Goal: Task Accomplishment & Management: Use online tool/utility

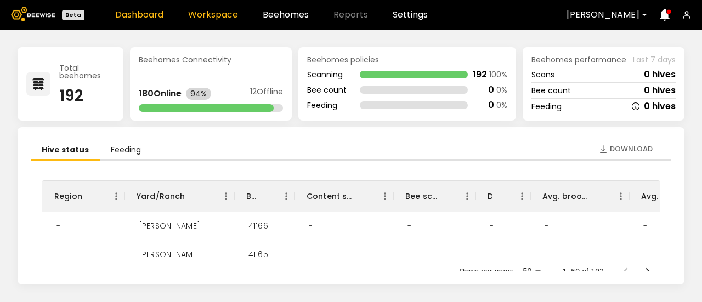
click at [206, 15] on link "Workspace" at bounding box center [213, 14] width 50 height 9
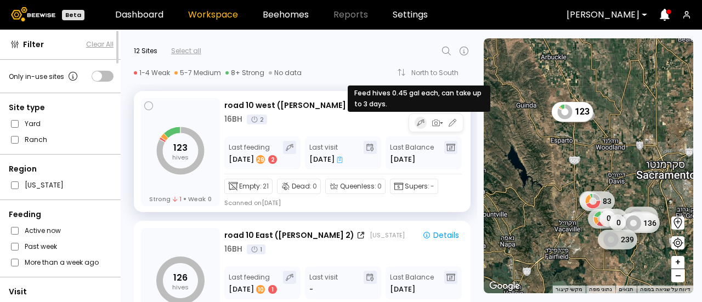
click at [419, 126] on icon "button" at bounding box center [421, 122] width 8 height 9
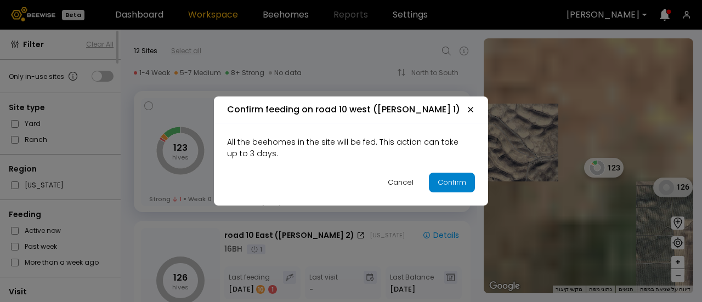
click at [444, 181] on div "Confirm" at bounding box center [451, 182] width 29 height 11
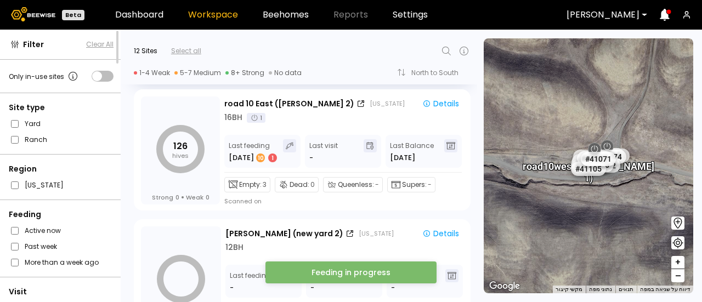
scroll to position [137, 0]
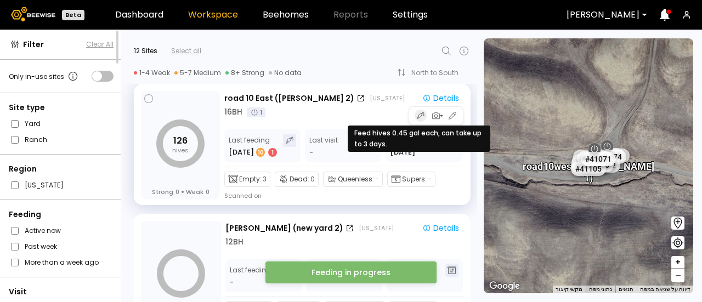
click at [419, 116] on icon "button" at bounding box center [421, 115] width 8 height 9
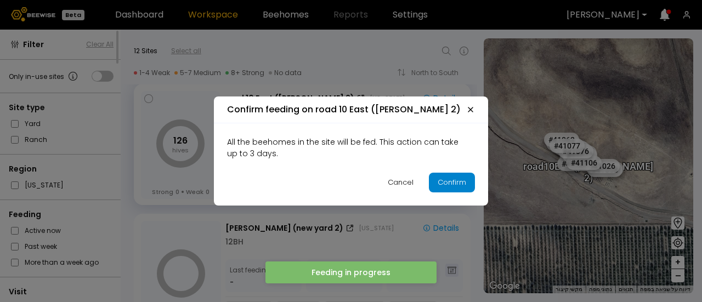
click at [446, 185] on div "Confirm" at bounding box center [451, 182] width 29 height 11
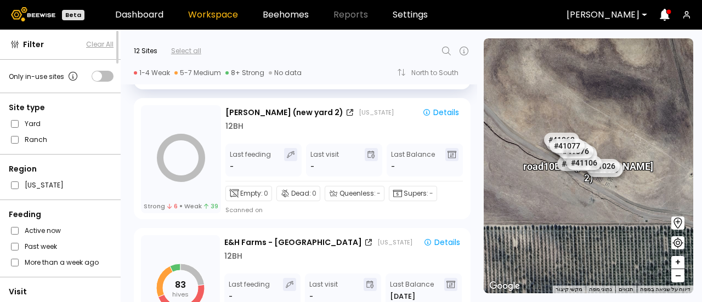
scroll to position [255, 0]
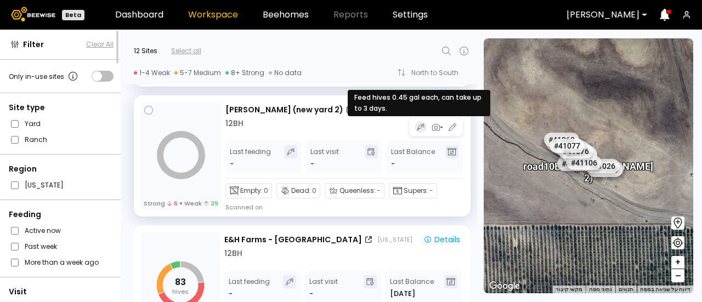
click at [420, 130] on icon "button" at bounding box center [421, 127] width 8 height 9
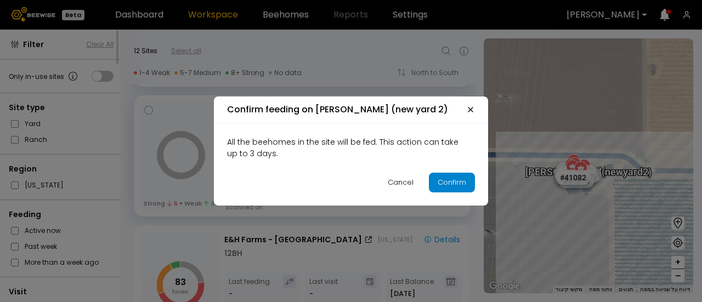
click at [444, 183] on div "Confirm" at bounding box center [451, 182] width 29 height 11
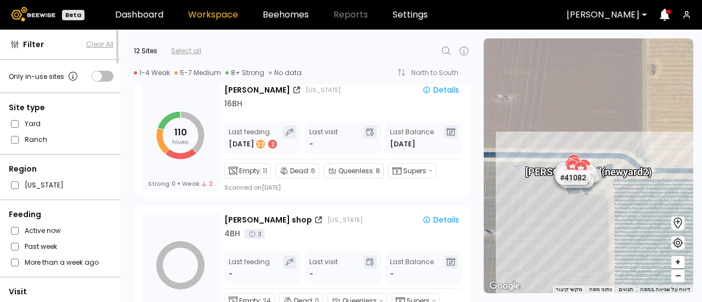
scroll to position [787, 0]
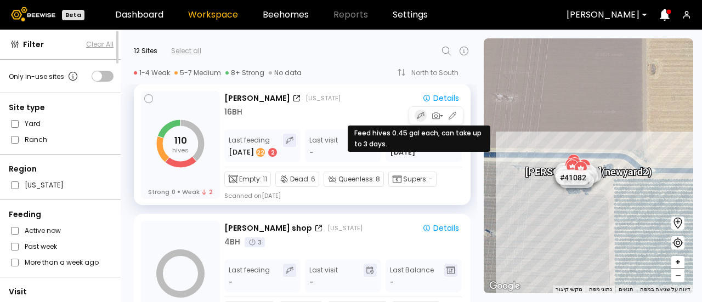
click at [419, 117] on icon "button" at bounding box center [421, 115] width 8 height 9
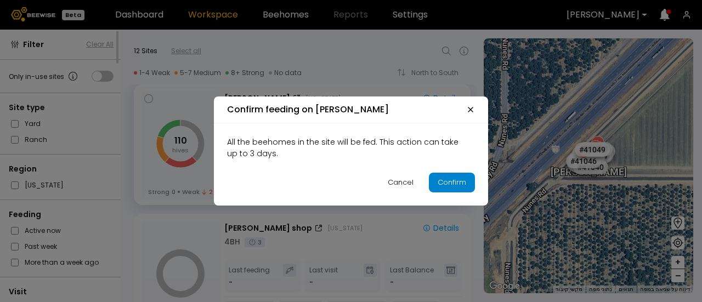
click at [453, 180] on div "Confirm" at bounding box center [451, 182] width 29 height 11
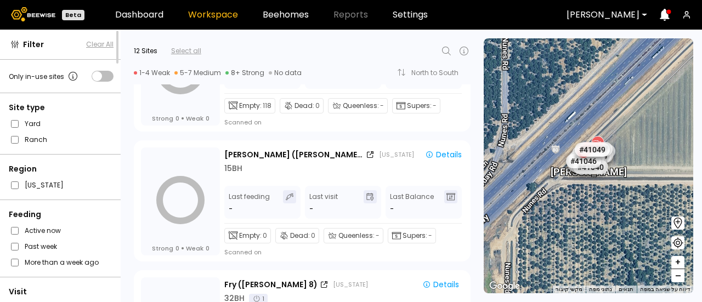
scroll to position [1255, 0]
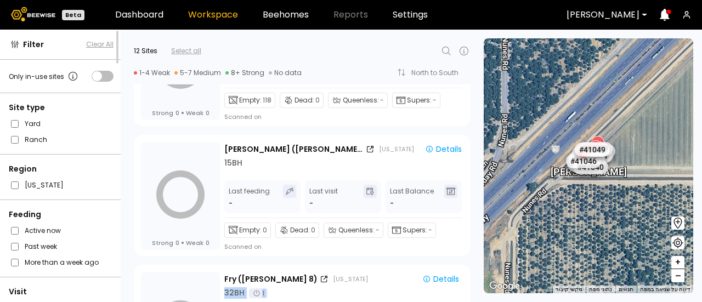
drag, startPoint x: 477, startPoint y: 272, endPoint x: 474, endPoint y: 284, distance: 12.4
click at [474, 284] on div "Filter Clear All Only in-use sites Site type Yard Ranch Region [US_STATE] Feedi…" at bounding box center [351, 166] width 702 height 272
click at [477, 240] on div "← הזזה שמאלה → הזזה ימינה ↑ הזזה למעלה ↓ הזזה למטה + התקרבות - התרחקות Home הזז…" at bounding box center [589, 166] width 225 height 272
click at [479, 240] on div "← הזזה שמאלה → הזזה ימינה ↑ הזזה למעלה ↓ הזזה למטה + התקרבות - התרחקות Home הזז…" at bounding box center [589, 166] width 225 height 272
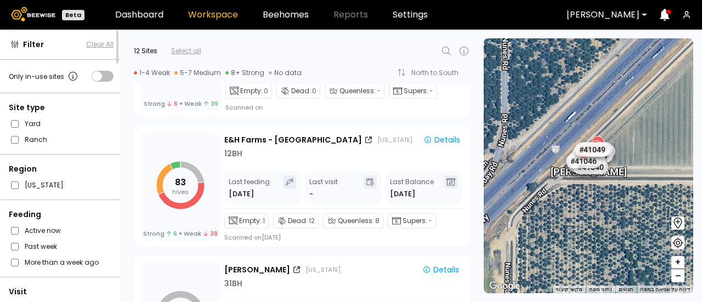
scroll to position [358, 0]
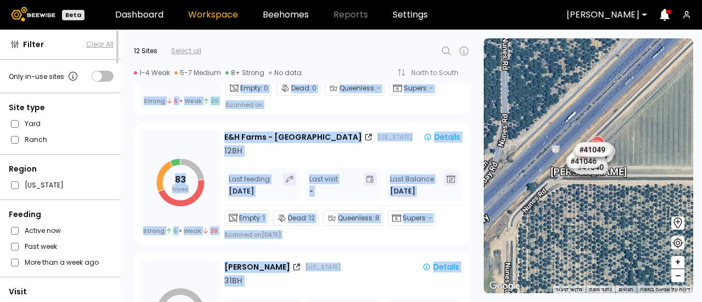
click at [476, 155] on div "Filter Clear All Only in-use sites Site type Yard Ranch Region [US_STATE] Feedi…" at bounding box center [351, 166] width 702 height 272
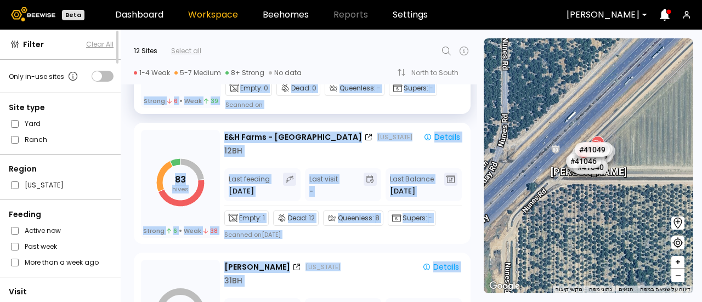
click at [466, 100] on div "Strong 6 Weak 39 [PERSON_NAME] (new yard 2) [US_STATE] Details 12 BH Last feedi…" at bounding box center [302, 53] width 337 height 121
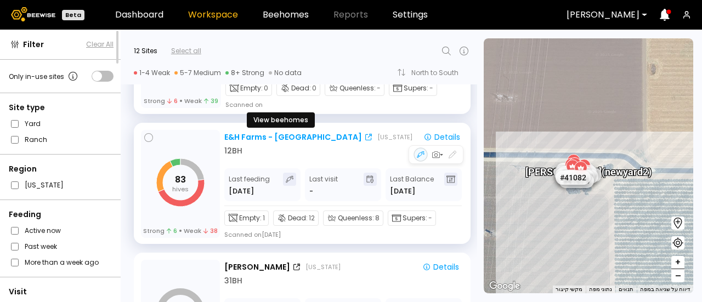
click at [305, 139] on div "E&H Farms - [GEOGRAPHIC_DATA]" at bounding box center [293, 138] width 138 height 12
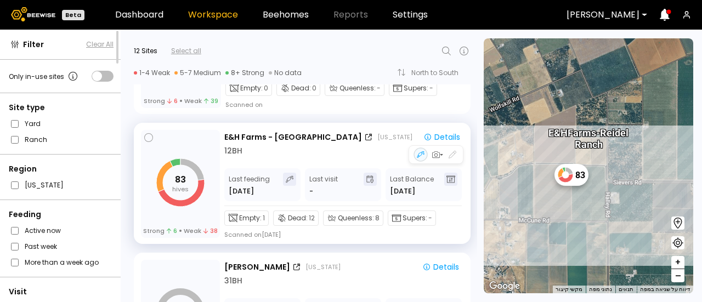
click at [339, 147] on div "12 BH" at bounding box center [344, 151] width 240 height 12
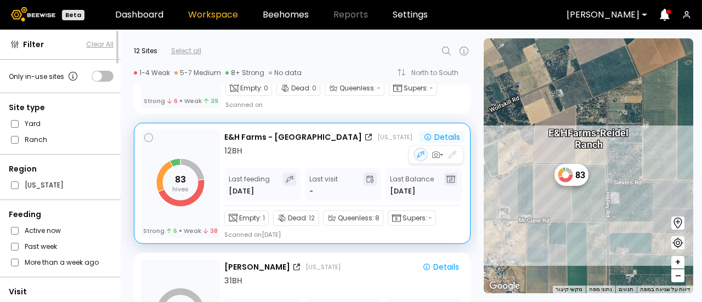
click at [440, 134] on div "Details" at bounding box center [441, 137] width 37 height 10
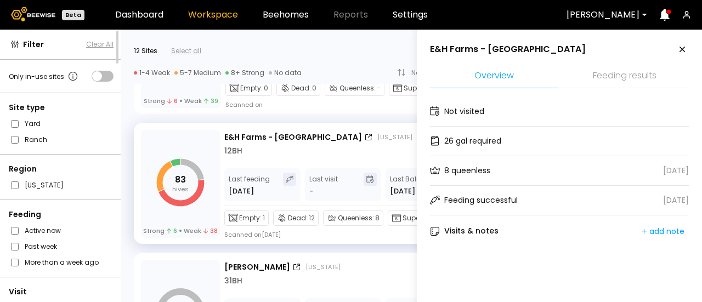
click at [678, 50] on icon at bounding box center [681, 49] width 13 height 13
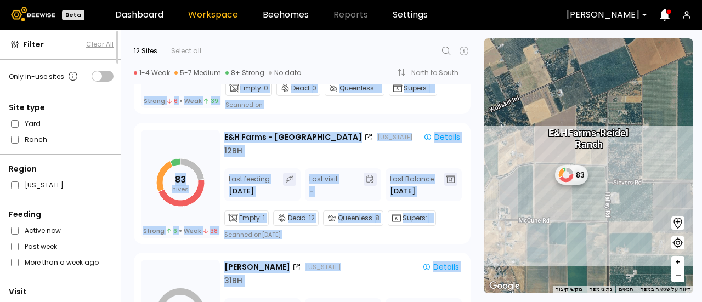
drag, startPoint x: 477, startPoint y: 151, endPoint x: 476, endPoint y: 157, distance: 5.5
click at [476, 157] on div "Filter Clear All Only in-use sites Site type Yard Ranch Region [US_STATE] Feedi…" at bounding box center [351, 166] width 702 height 272
click at [470, 160] on div "83 hives Strong 6 Weak 38 E&H Farms - [GEOGRAPHIC_DATA] [US_STATE] Details 12 B…" at bounding box center [299, 181] width 356 height 130
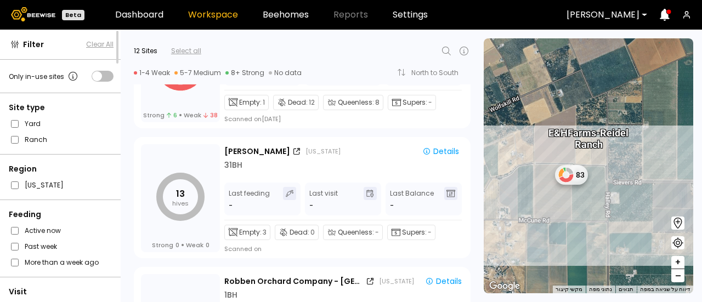
scroll to position [492, 0]
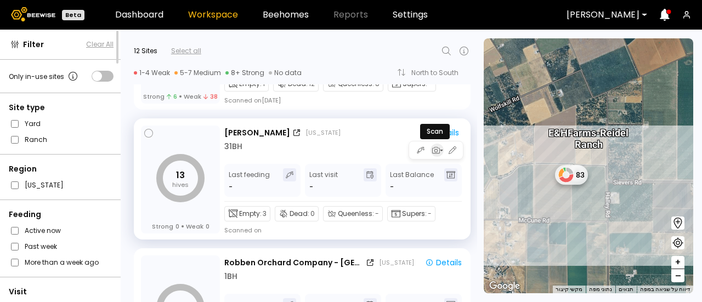
click at [439, 152] on icon "button" at bounding box center [441, 150] width 4 height 4
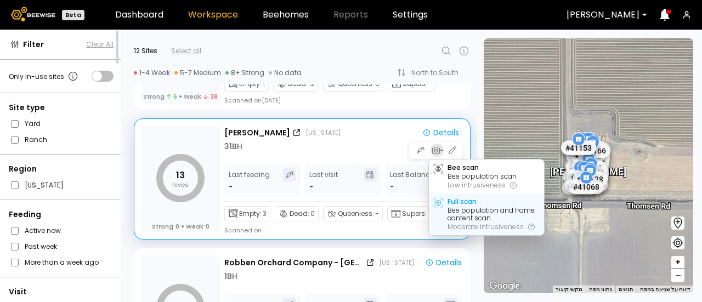
click at [455, 207] on div "Bee population and frame content scan" at bounding box center [493, 214] width 92 height 15
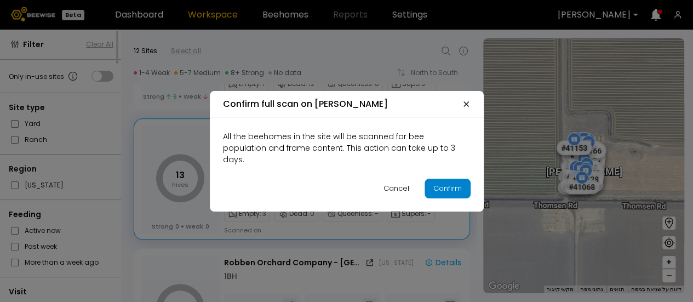
click at [443, 184] on div "Confirm" at bounding box center [448, 188] width 29 height 11
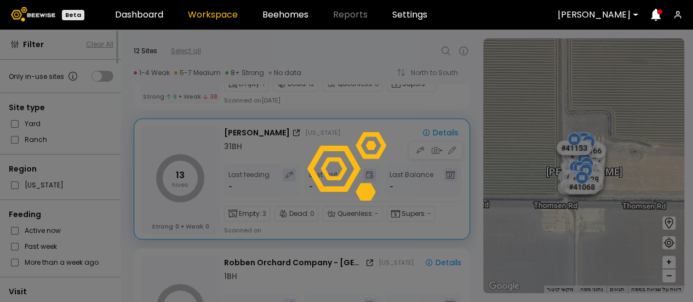
click at [476, 166] on div at bounding box center [346, 166] width 693 height 272
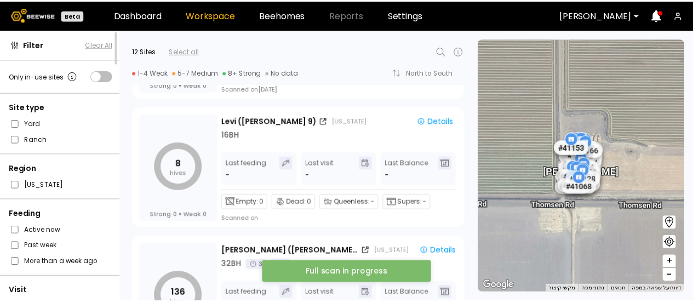
scroll to position [1026, 0]
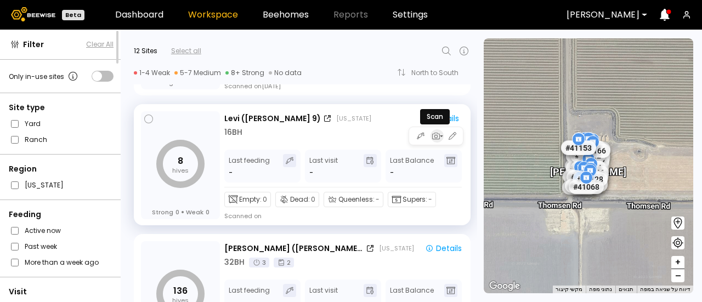
click at [434, 134] on icon "button" at bounding box center [435, 136] width 10 height 10
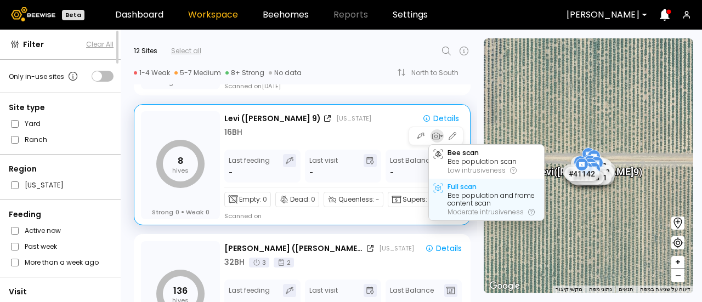
click at [455, 186] on div "Full scan" at bounding box center [461, 187] width 29 height 8
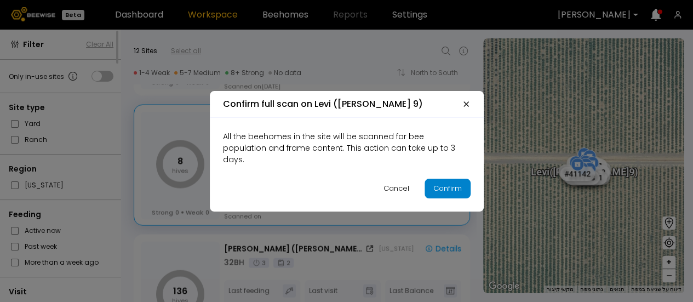
click at [456, 186] on div "Confirm" at bounding box center [448, 188] width 29 height 11
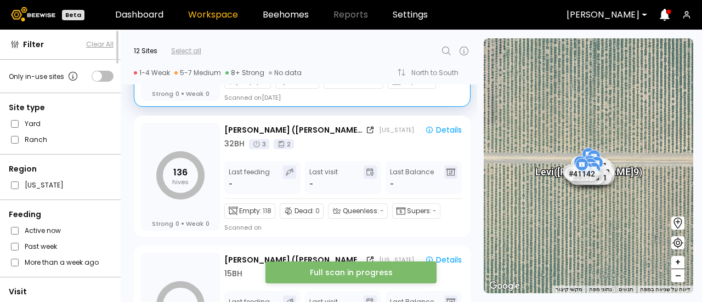
scroll to position [1137, 0]
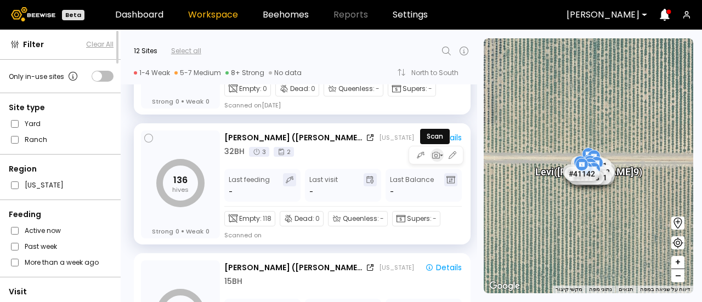
click at [434, 158] on icon "button" at bounding box center [435, 155] width 10 height 10
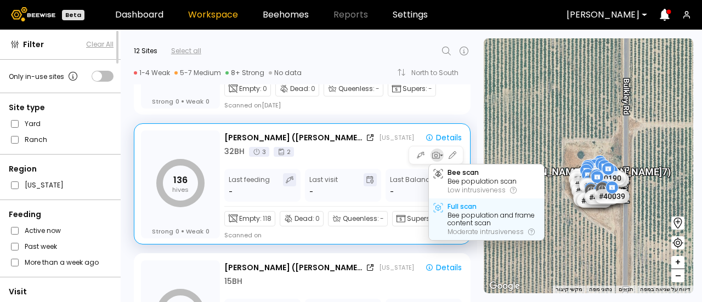
click at [451, 207] on div "Full scan" at bounding box center [461, 207] width 29 height 8
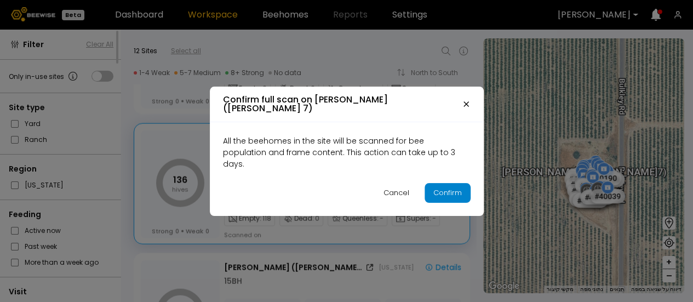
click at [448, 187] on div "Confirm" at bounding box center [448, 192] width 29 height 11
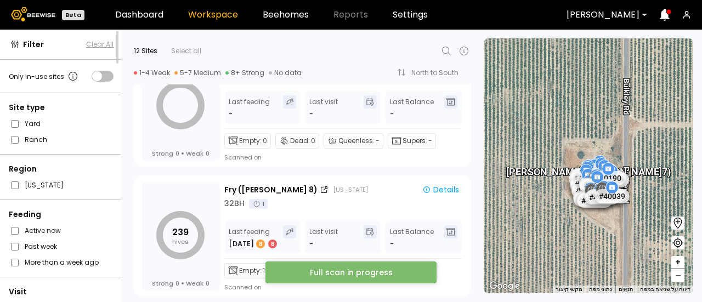
scroll to position [1347, 0]
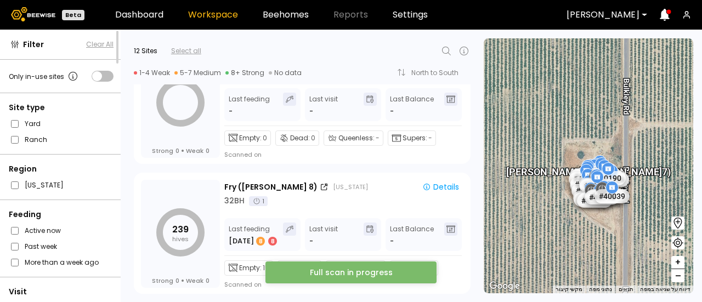
drag, startPoint x: 474, startPoint y: 281, endPoint x: 474, endPoint y: 273, distance: 8.2
click at [474, 273] on div "239 hives Strong 0 Weak 0 Fry ([PERSON_NAME] 8) [US_STATE] Details 32 BH 1 Last…" at bounding box center [299, 231] width 356 height 130
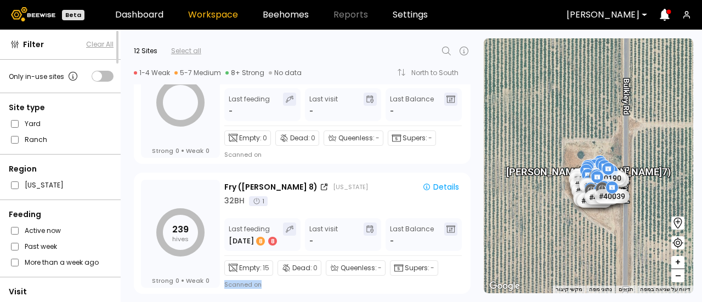
drag, startPoint x: 474, startPoint y: 273, endPoint x: 477, endPoint y: 267, distance: 6.6
click at [477, 267] on div "Filter Clear All Only in-use sites Site type Yard Ranch Region [US_STATE] Feedi…" at bounding box center [351, 166] width 702 height 272
click at [477, 267] on div "← הזזה שמאלה → הזזה ימינה ↑ הזזה למעלה ↓ הזזה למטה + התקרבות - התרחקות Home הזז…" at bounding box center [589, 166] width 225 height 272
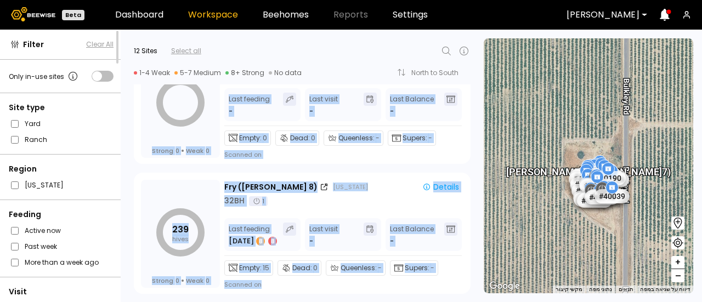
drag, startPoint x: 477, startPoint y: 280, endPoint x: 476, endPoint y: 274, distance: 6.1
click at [476, 274] on div "Filter Clear All Only in-use sites Site type Yard Ranch Region [US_STATE] Feedi…" at bounding box center [351, 166] width 702 height 272
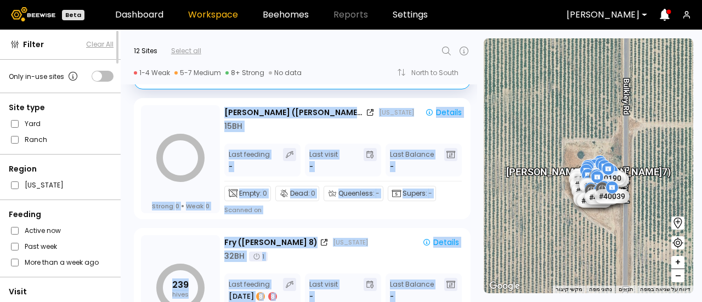
scroll to position [1297, 0]
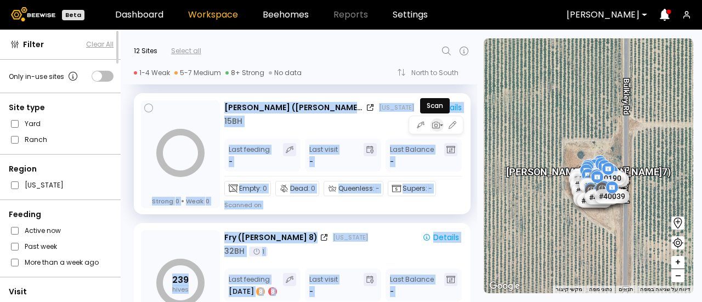
click at [435, 127] on icon "button" at bounding box center [436, 125] width 8 height 7
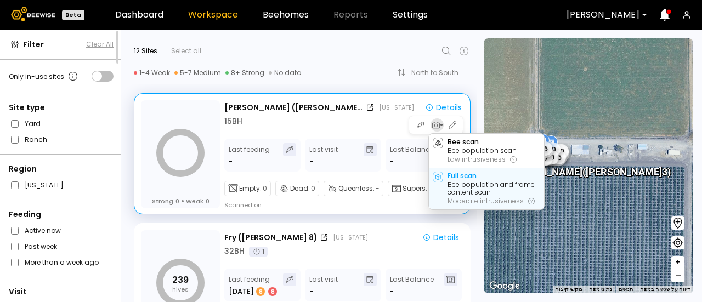
click at [451, 175] on div "Full scan" at bounding box center [461, 176] width 29 height 8
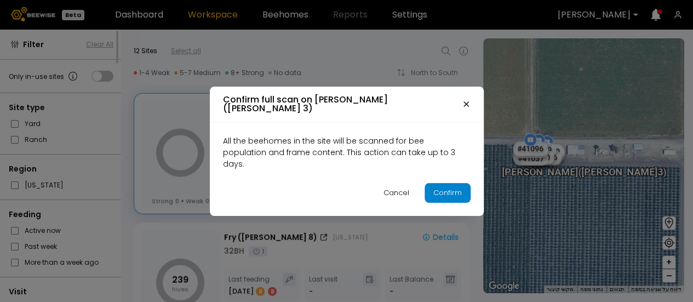
click at [457, 187] on div "Confirm" at bounding box center [448, 192] width 29 height 11
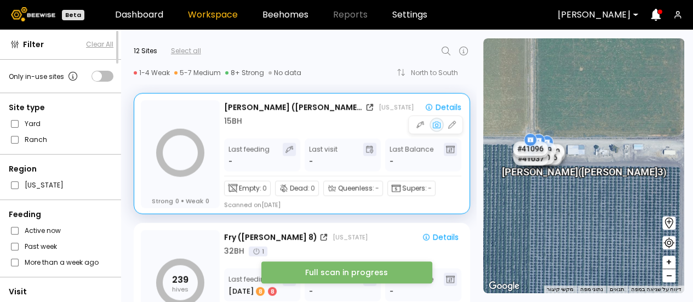
click at [477, 270] on div "← הזזה שמאלה → הזזה ימינה ↑ הזזה למעלה ↓ הזזה למטה + התקרבות - התרחקות Home הזז…" at bounding box center [585, 166] width 217 height 272
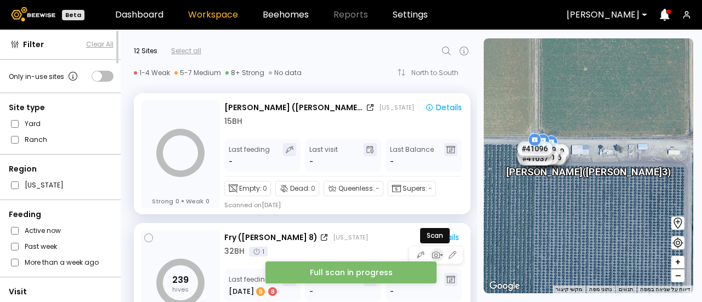
click at [435, 253] on icon "button" at bounding box center [435, 255] width 10 height 10
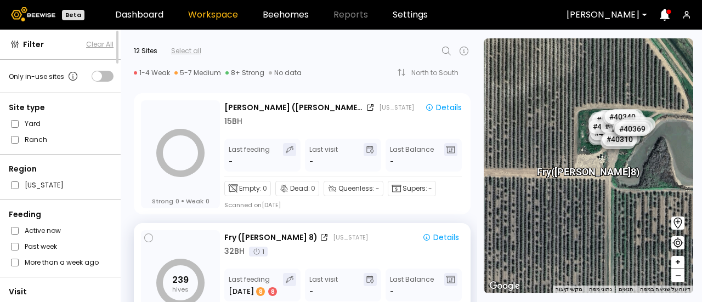
scroll to position [1350, 0]
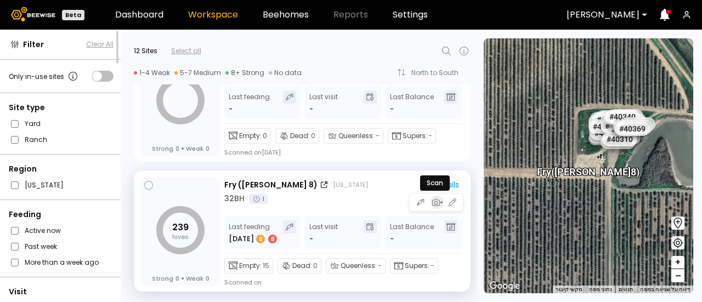
click at [432, 200] on icon "button" at bounding box center [435, 202] width 10 height 10
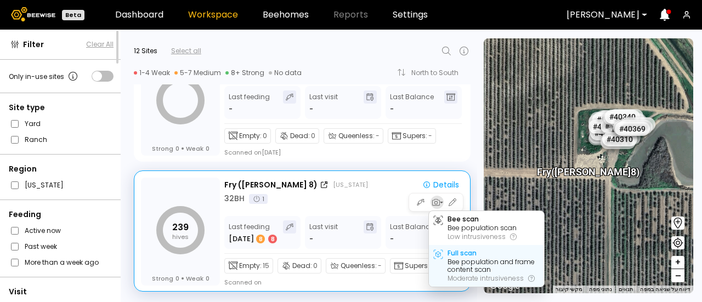
click at [460, 265] on div "Bee population and frame content scan" at bounding box center [493, 265] width 92 height 15
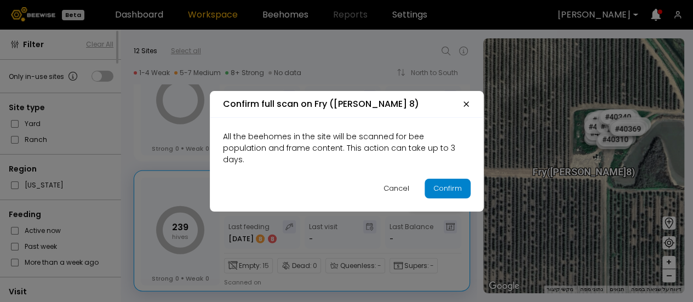
click at [435, 185] on div "Confirm" at bounding box center [448, 188] width 29 height 11
